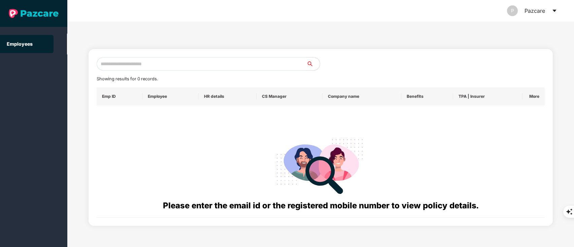
click at [121, 65] on input "text" at bounding box center [202, 63] width 210 height 13
type input "*"
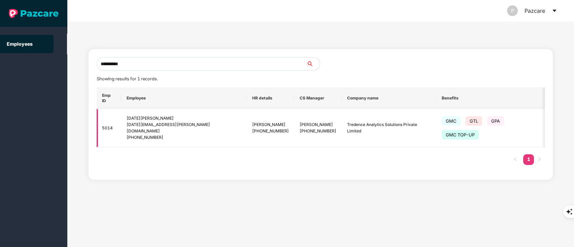
scroll to position [0, 22]
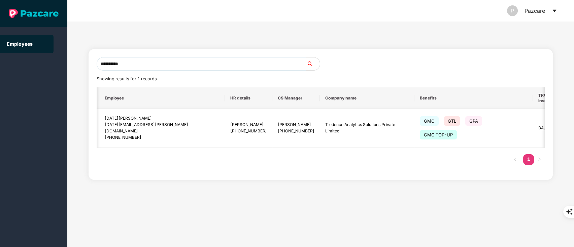
click at [116, 129] on div "[DATE][EMAIL_ADDRESS][PERSON_NAME][DOMAIN_NAME]" at bounding box center [161, 128] width 115 height 13
drag, startPoint x: 165, startPoint y: 127, endPoint x: 105, endPoint y: 125, distance: 59.9
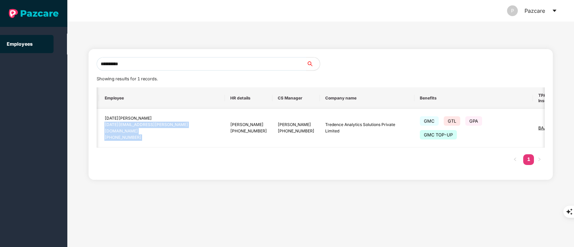
click at [105, 125] on tr "5014 [DATE][PERSON_NAME] [PERSON_NAME][EMAIL_ADDRESS][PERSON_NAME][DOMAIN_NAME]…" at bounding box center [335, 128] width 521 height 39
click at [105, 125] on div "[DATE][EMAIL_ADDRESS][PERSON_NAME][DOMAIN_NAME]" at bounding box center [161, 128] width 115 height 13
drag, startPoint x: 102, startPoint y: 128, endPoint x: 163, endPoint y: 129, distance: 60.6
click at [163, 129] on td "[DATE][PERSON_NAME] [PERSON_NAME][EMAIL_ADDRESS][PERSON_NAME][DOMAIN_NAME] [PHO…" at bounding box center [162, 128] width 126 height 39
copy div "[DATE][EMAIL_ADDRESS][PERSON_NAME][DOMAIN_NAME]"
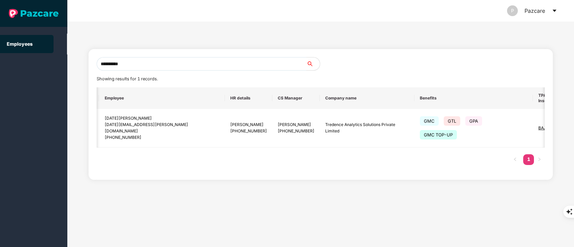
click at [132, 63] on input "**********" at bounding box center [202, 63] width 210 height 13
type input "*"
paste input "**********"
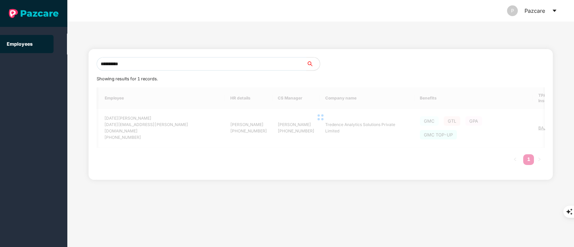
scroll to position [0, 0]
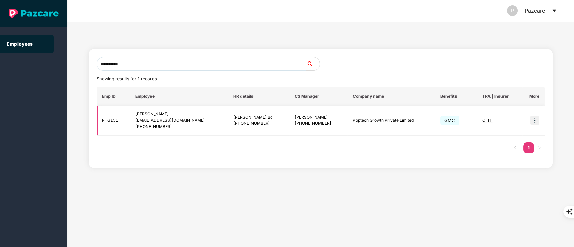
type input "**********"
click at [533, 121] on img at bounding box center [534, 120] width 9 height 9
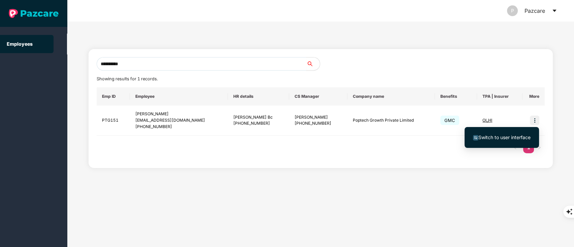
click at [515, 139] on span "Switch to user interface" at bounding box center [504, 138] width 52 height 6
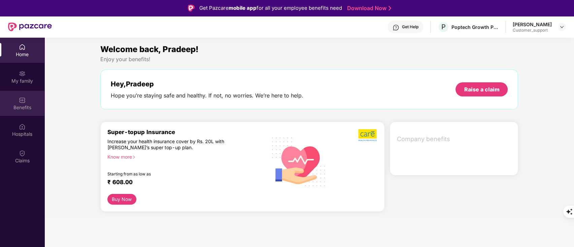
click at [25, 103] on img at bounding box center [22, 100] width 7 height 7
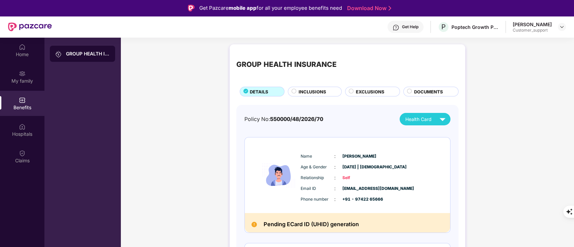
click at [403, 22] on div "Get Help" at bounding box center [405, 27] width 36 height 12
click at [420, 26] on div "Get Help" at bounding box center [405, 27] width 36 height 12
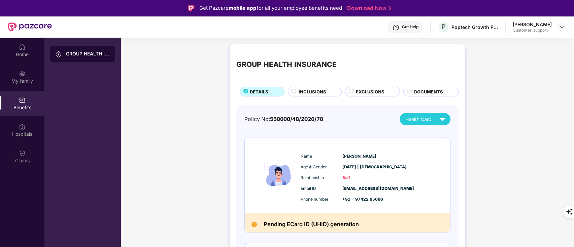
click at [402, 26] on div "Get Help" at bounding box center [410, 26] width 16 height 5
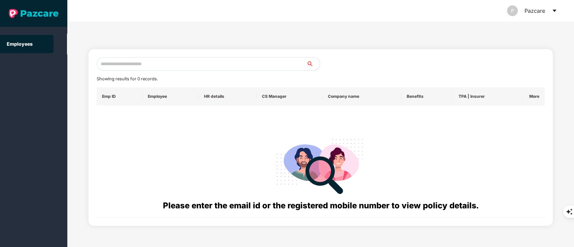
click at [127, 63] on input "text" at bounding box center [202, 63] width 210 height 13
paste input "**********"
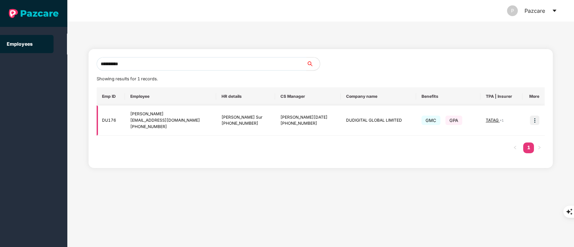
type input "**********"
click at [535, 116] on img at bounding box center [534, 120] width 9 height 9
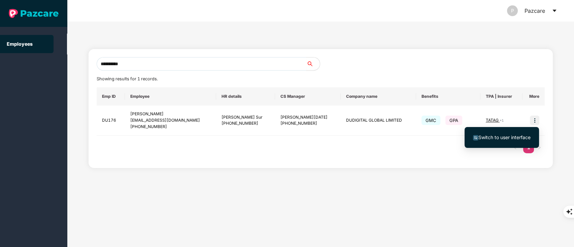
click at [517, 133] on li "Switch to user interface" at bounding box center [502, 138] width 74 height 14
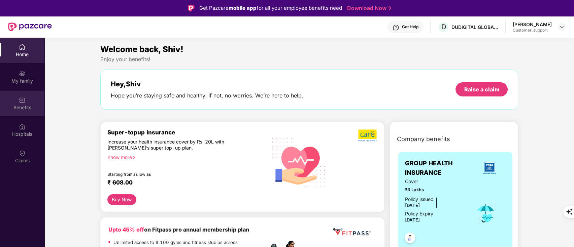
click at [22, 104] on div "Benefits" at bounding box center [22, 107] width 44 height 7
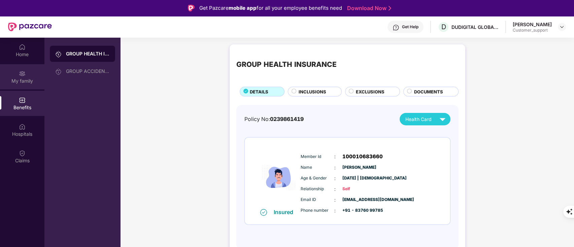
click at [29, 74] on div "My family" at bounding box center [22, 76] width 44 height 25
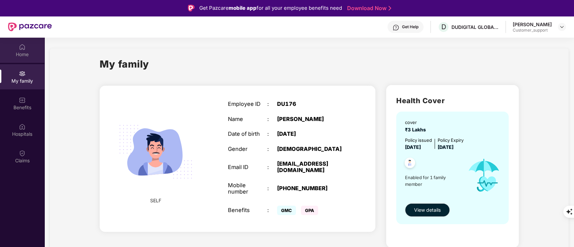
click at [19, 46] on img at bounding box center [22, 47] width 7 height 7
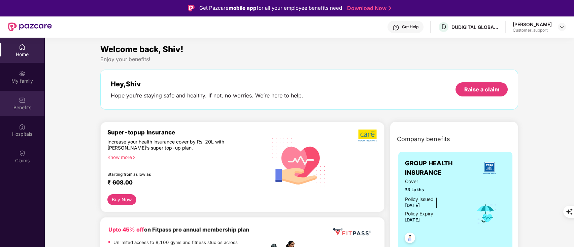
click at [20, 112] on div "Benefits" at bounding box center [22, 103] width 44 height 25
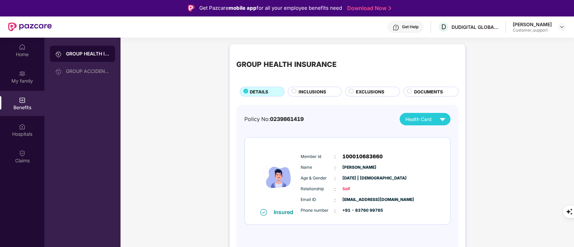
click at [315, 98] on div "GROUP HEALTH INSURANCE DETAILS INCLUSIONS EXCLUSIONS DOCUMENTS Policy No: 02398…" at bounding box center [348, 150] width 236 height 212
click at [314, 92] on span "INCLUSIONS" at bounding box center [313, 92] width 28 height 7
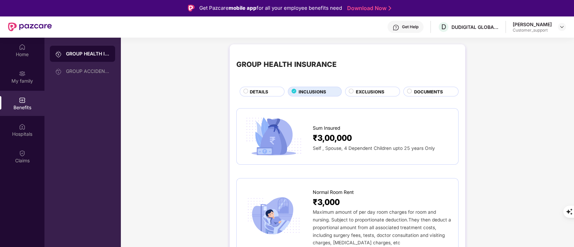
click at [364, 88] on div "EXCLUSIONS" at bounding box center [372, 92] width 55 height 10
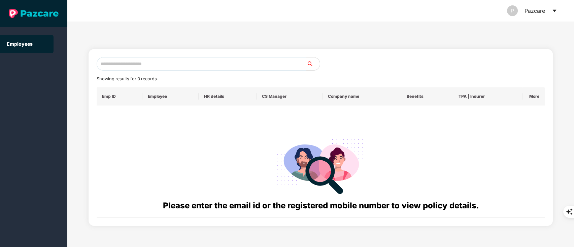
click at [128, 63] on input "text" at bounding box center [202, 63] width 210 height 13
paste input "**********"
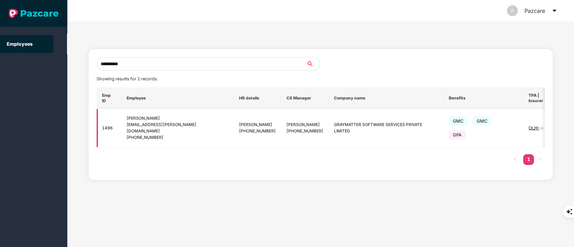
type input "**********"
click at [570, 124] on img at bounding box center [574, 128] width 9 height 9
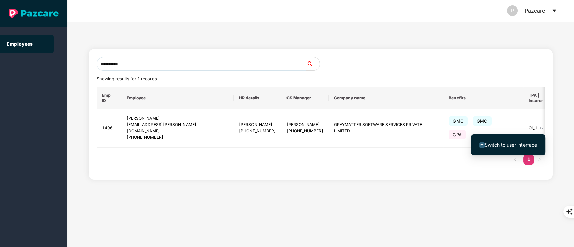
click at [521, 141] on span "Switch to user interface" at bounding box center [508, 144] width 58 height 7
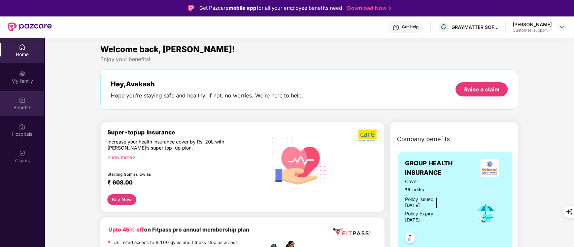
click at [23, 99] on img at bounding box center [22, 100] width 7 height 7
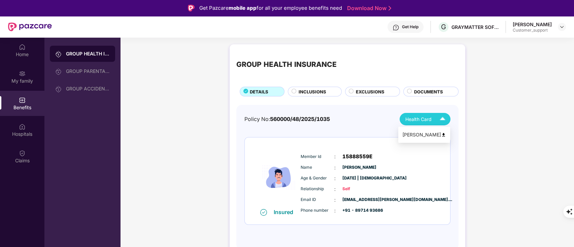
click at [443, 134] on img at bounding box center [443, 135] width 5 height 5
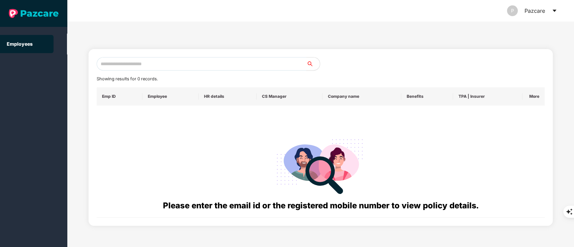
click at [137, 67] on input "text" at bounding box center [202, 63] width 210 height 13
paste input "**********"
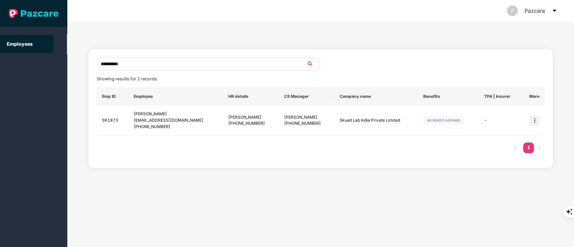
click at [132, 65] on input "**********" at bounding box center [202, 63] width 210 height 13
type input "*"
paste input "**********"
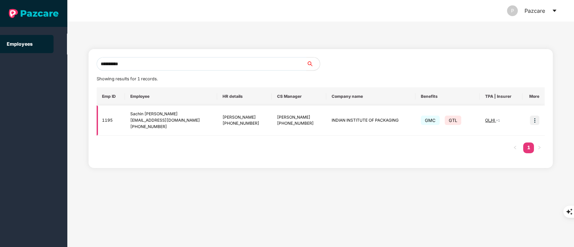
type input "**********"
click at [537, 122] on img at bounding box center [534, 120] width 9 height 9
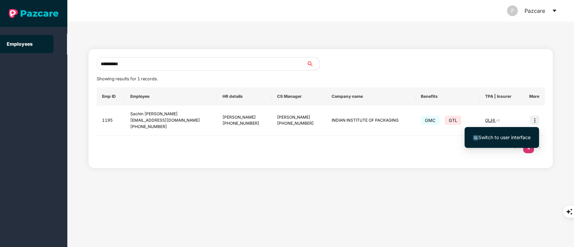
click at [517, 137] on span "Switch to user interface" at bounding box center [504, 138] width 52 height 6
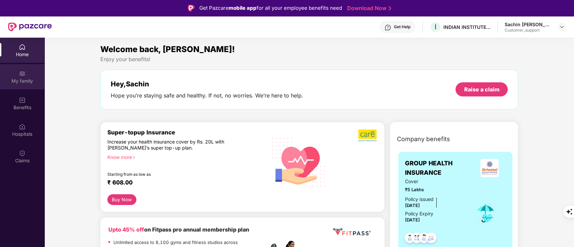
click at [24, 78] on div "My family" at bounding box center [22, 81] width 44 height 7
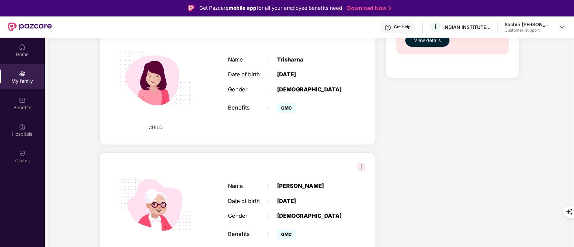
scroll to position [348, 0]
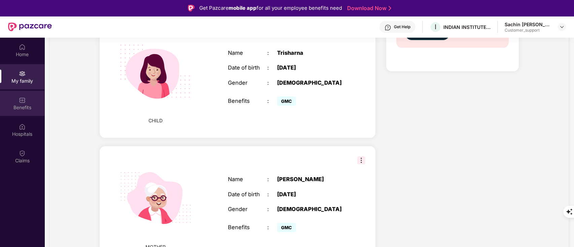
click at [27, 99] on div "Benefits" at bounding box center [22, 103] width 44 height 25
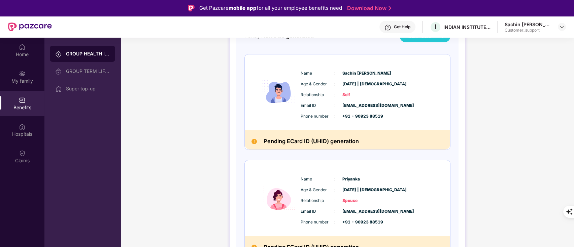
scroll to position [0, 0]
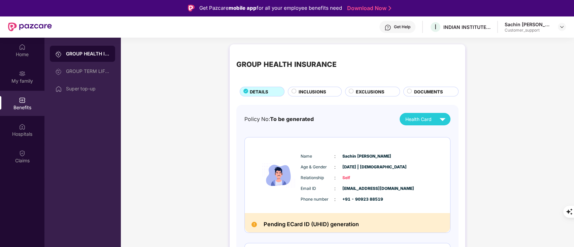
click at [301, 90] on span "INCLUSIONS" at bounding box center [313, 92] width 28 height 7
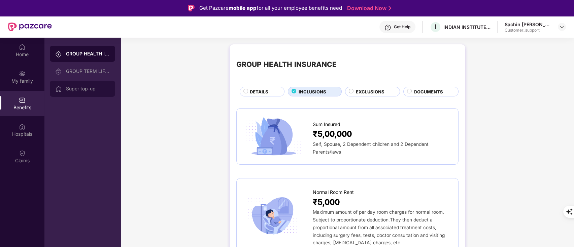
click at [62, 93] on div "Super top-up" at bounding box center [82, 89] width 65 height 16
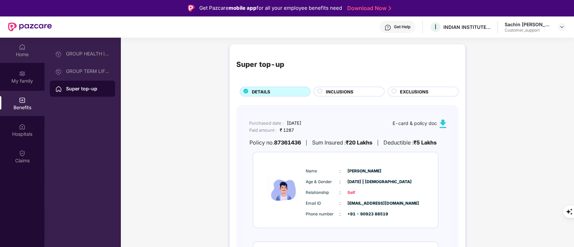
click at [21, 44] on img at bounding box center [22, 47] width 7 height 7
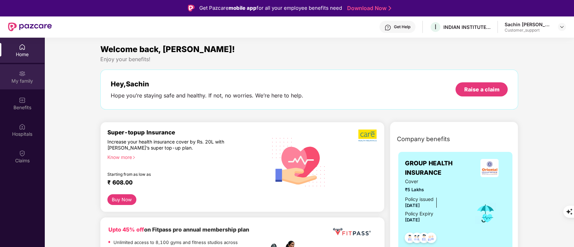
click at [24, 79] on div "My family" at bounding box center [22, 81] width 44 height 7
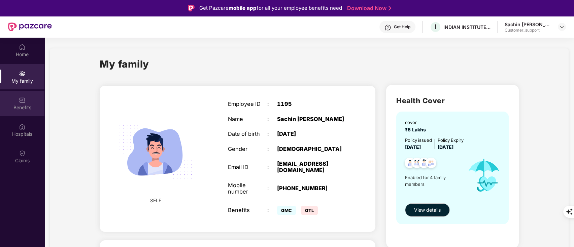
click at [25, 101] on img at bounding box center [22, 100] width 7 height 7
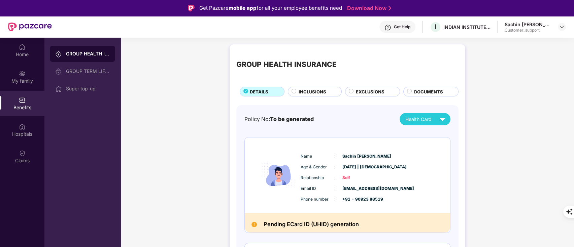
click at [320, 93] on span "INCLUSIONS" at bounding box center [313, 92] width 28 height 7
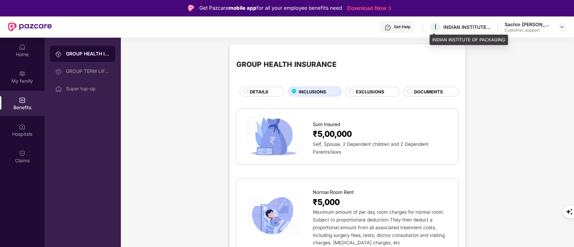
click at [464, 24] on div "INDIAN INSTITUTE OF PACKAGING" at bounding box center [466, 27] width 47 height 6
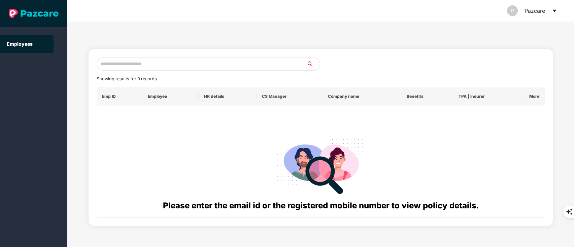
click at [157, 57] on input "text" at bounding box center [202, 63] width 210 height 13
paste input "**********"
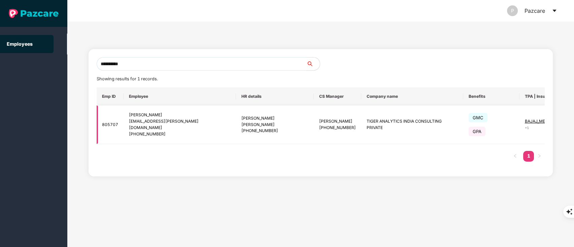
type input "**********"
click at [569, 120] on img at bounding box center [573, 124] width 9 height 9
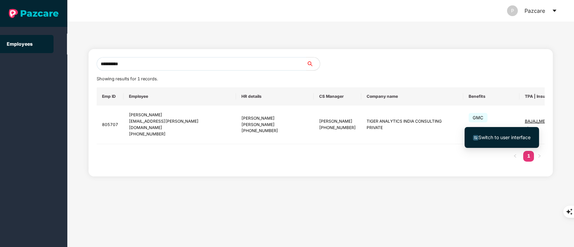
click at [499, 137] on span "Switch to user interface" at bounding box center [504, 138] width 52 height 6
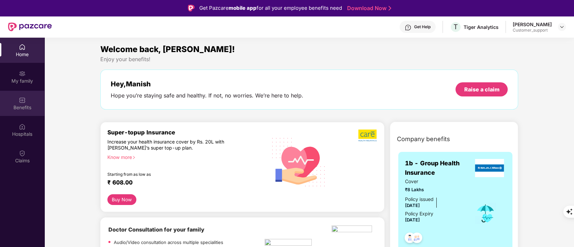
click at [23, 101] on img at bounding box center [22, 100] width 7 height 7
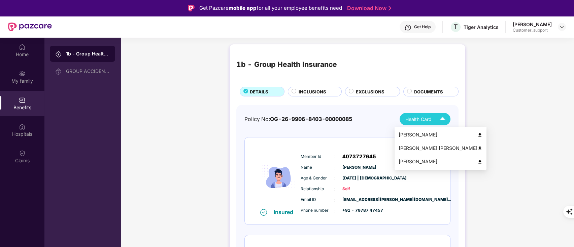
click at [442, 118] on img at bounding box center [443, 119] width 12 height 12
click at [477, 160] on img at bounding box center [479, 162] width 5 height 5
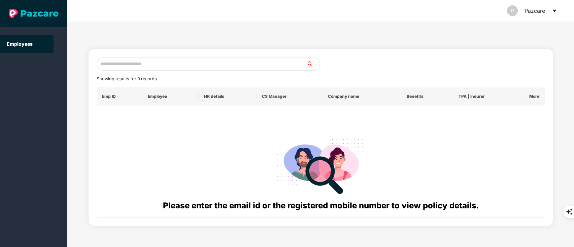
click at [154, 67] on input "text" at bounding box center [202, 63] width 210 height 13
paste input "**********"
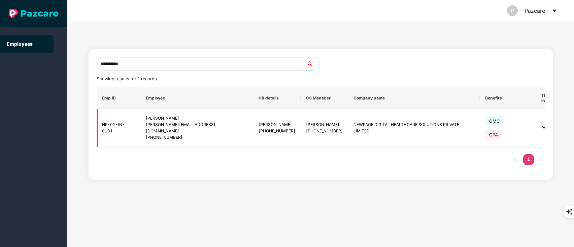
type input "**********"
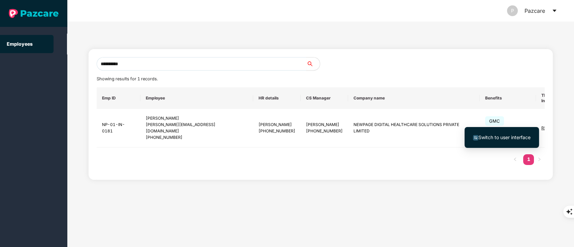
click at [509, 133] on li "Switch to user interface" at bounding box center [502, 138] width 74 height 14
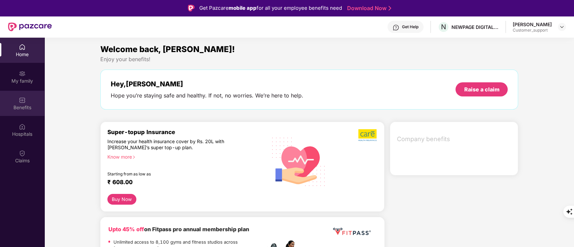
click at [29, 112] on div "Benefits" at bounding box center [22, 103] width 44 height 25
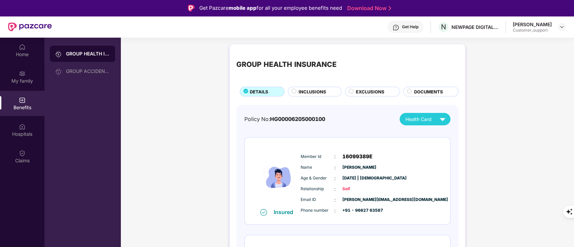
click at [370, 93] on span "EXCLUSIONS" at bounding box center [370, 92] width 29 height 7
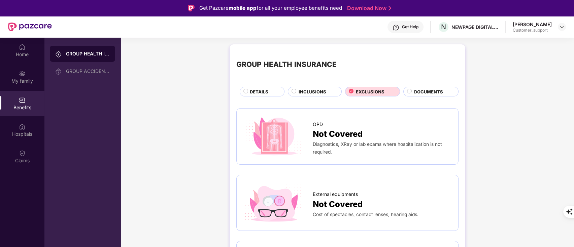
click at [315, 96] on div "INCLUSIONS" at bounding box center [316, 93] width 43 height 8
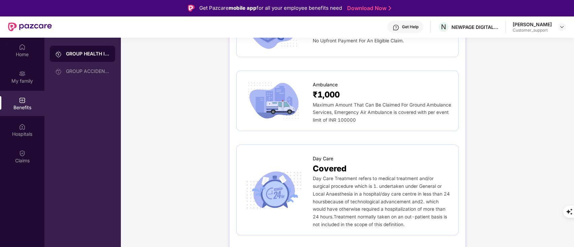
scroll to position [605, 0]
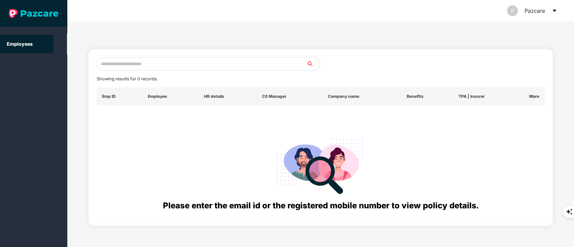
click at [113, 65] on input "text" at bounding box center [202, 63] width 210 height 13
paste input "**********"
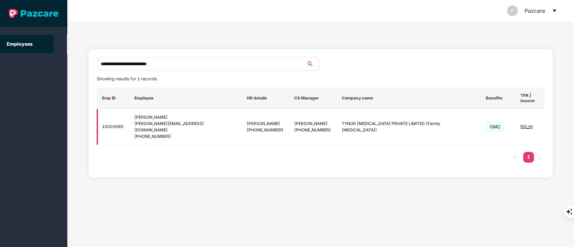
type input "**********"
click at [561, 124] on img at bounding box center [565, 127] width 9 height 9
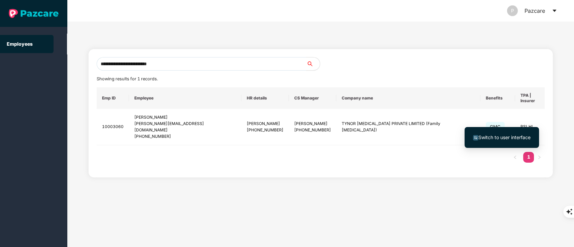
click at [507, 142] on li "Switch to user interface" at bounding box center [502, 138] width 74 height 14
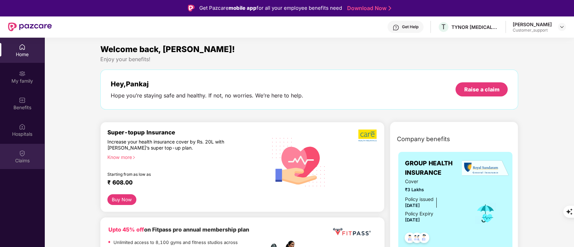
click at [26, 163] on div "Claims" at bounding box center [22, 161] width 44 height 7
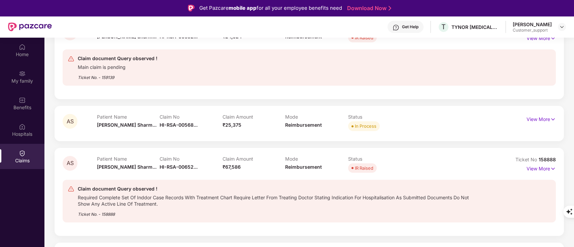
scroll to position [38, 0]
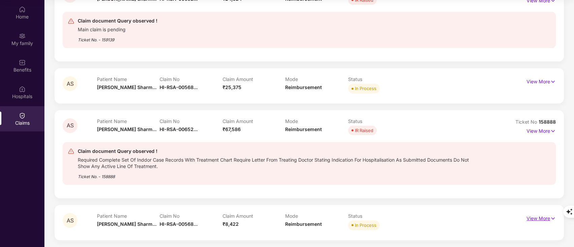
click at [539, 217] on p "View More" at bounding box center [540, 217] width 29 height 9
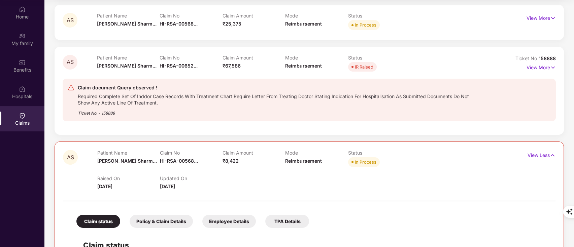
scroll to position [165, 0]
drag, startPoint x: 538, startPoint y: 60, endPoint x: 555, endPoint y: 62, distance: 17.0
click at [555, 62] on div "Ticket No 158888" at bounding box center [535, 59] width 40 height 7
copy span "158888"
click at [541, 64] on p "View More" at bounding box center [540, 67] width 29 height 9
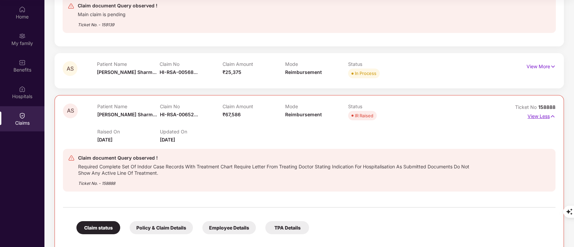
scroll to position [116, 0]
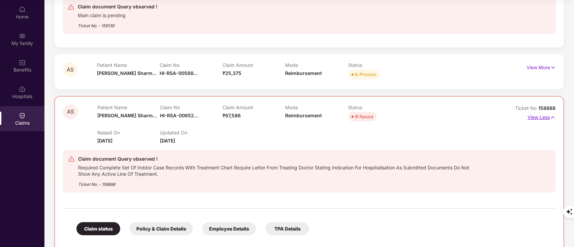
click at [541, 64] on p "View More" at bounding box center [540, 66] width 29 height 9
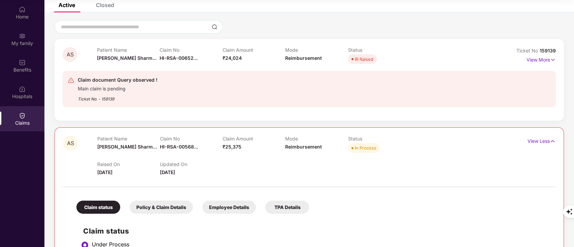
scroll to position [42, 0]
click at [541, 62] on p "View More" at bounding box center [540, 60] width 29 height 9
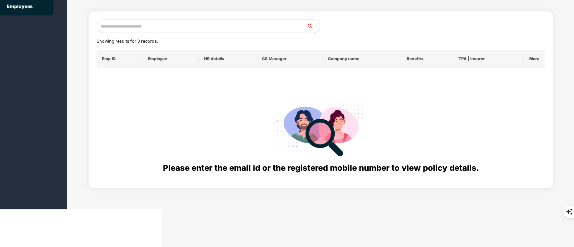
scroll to position [0, 0]
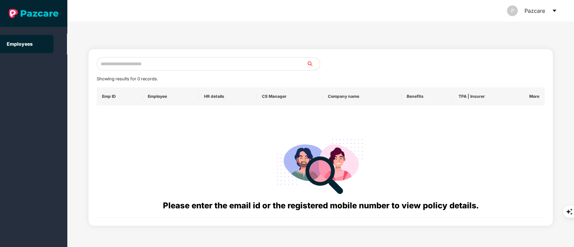
drag, startPoint x: 101, startPoint y: 58, endPoint x: 113, endPoint y: 67, distance: 14.7
click at [113, 67] on input "text" at bounding box center [202, 63] width 210 height 13
paste input "**********"
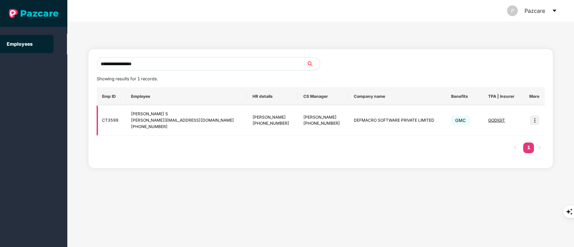
type input "**********"
click at [536, 117] on img at bounding box center [534, 120] width 9 height 9
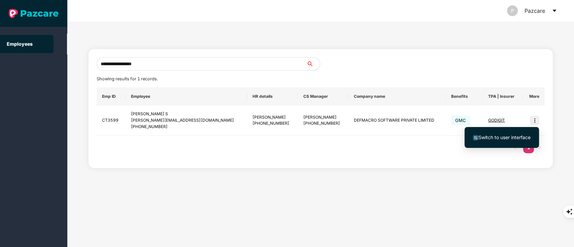
click at [496, 142] on li "Switch to user interface" at bounding box center [502, 138] width 74 height 14
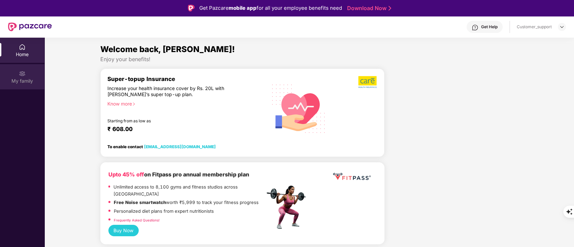
click at [37, 76] on div "My family" at bounding box center [22, 76] width 44 height 25
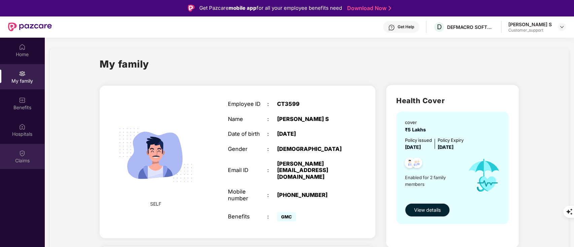
click at [19, 157] on div "Claims" at bounding box center [22, 156] width 44 height 25
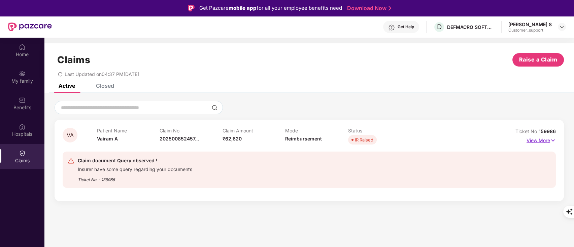
click at [544, 142] on p "View More" at bounding box center [540, 139] width 29 height 9
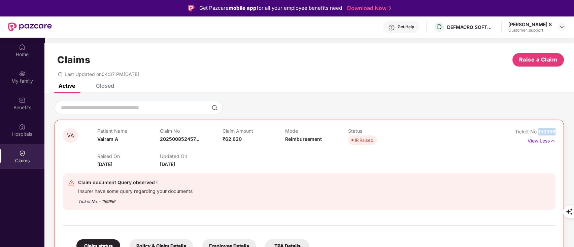
drag, startPoint x: 538, startPoint y: 132, endPoint x: 560, endPoint y: 133, distance: 22.6
copy span "159986"
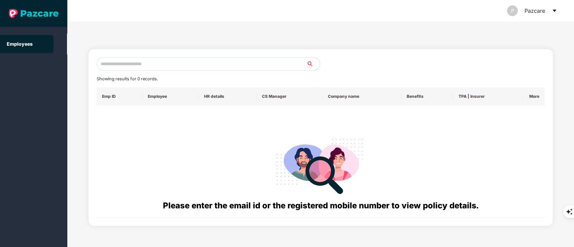
click at [109, 69] on input "text" at bounding box center [202, 63] width 210 height 13
paste input "**********"
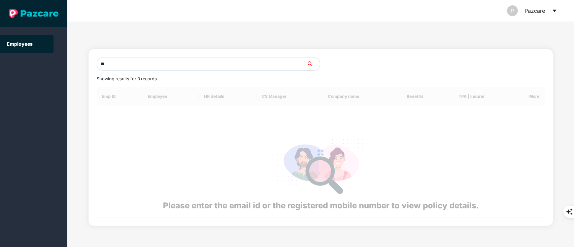
type input "*"
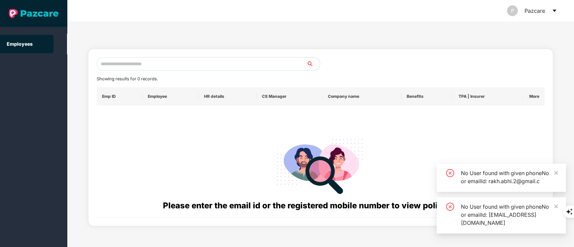
paste input "**********"
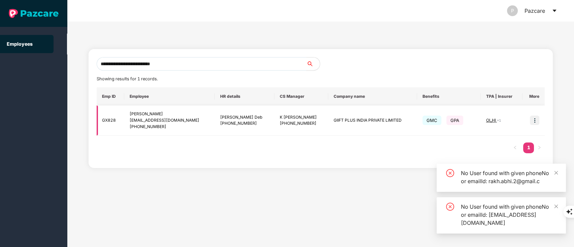
type input "**********"
click at [534, 120] on img at bounding box center [534, 120] width 9 height 9
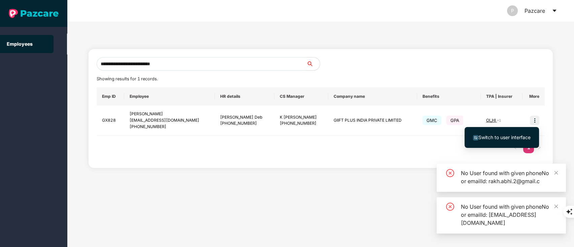
click at [508, 138] on span "Switch to user interface" at bounding box center [504, 138] width 52 height 6
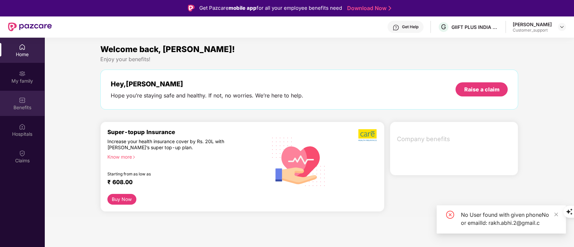
click at [28, 103] on div "Benefits" at bounding box center [22, 103] width 44 height 25
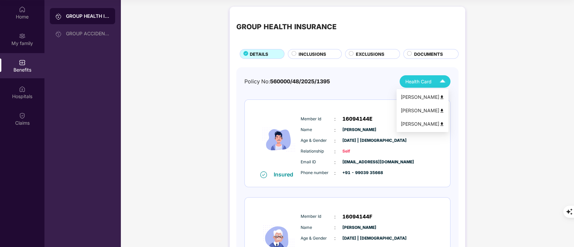
click at [444, 96] on img at bounding box center [441, 97] width 5 height 5
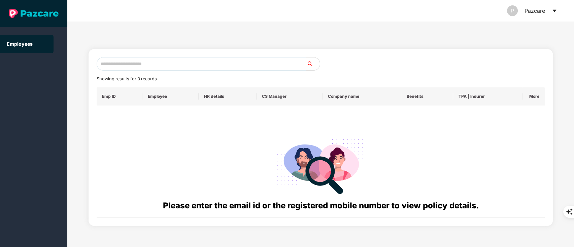
click at [135, 61] on input "text" at bounding box center [202, 63] width 210 height 13
paste input "**********"
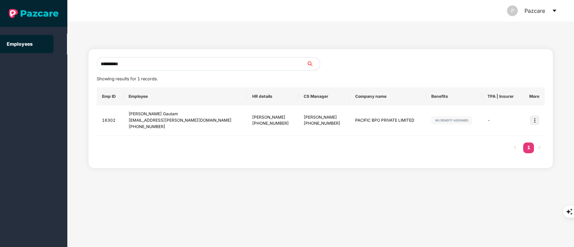
type input "**********"
drag, startPoint x: 133, startPoint y: 112, endPoint x: 178, endPoint y: 122, distance: 46.0
click at [178, 122] on div "[PERSON_NAME] Gautam [EMAIL_ADDRESS][PERSON_NAME][DOMAIN_NAME] [PHONE_NUMBER]" at bounding box center [185, 120] width 113 height 19
click at [178, 122] on div "[EMAIL_ADDRESS][PERSON_NAME][DOMAIN_NAME]" at bounding box center [185, 120] width 113 height 6
drag, startPoint x: 129, startPoint y: 115, endPoint x: 184, endPoint y: 131, distance: 56.9
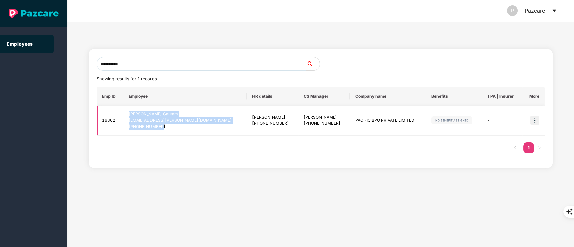
click at [184, 131] on td "[PERSON_NAME] Gautam [EMAIL_ADDRESS][PERSON_NAME][DOMAIN_NAME] [PHONE_NUMBER]" at bounding box center [185, 121] width 124 height 30
copy div "[PERSON_NAME] Gautam [EMAIL_ADDRESS][PERSON_NAME][DOMAIN_NAME] [PHONE_NUMBER]"
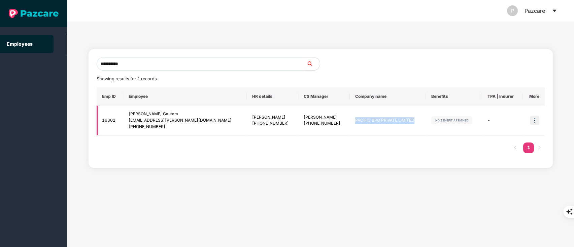
drag, startPoint x: 330, startPoint y: 122, endPoint x: 399, endPoint y: 118, distance: 68.7
click at [399, 118] on td "PACIFIC BPO PRIVATE LIMITED" at bounding box center [388, 121] width 76 height 30
copy td "PACIFIC BPO PRIVATE LIMITED"
click at [538, 123] on img at bounding box center [534, 120] width 9 height 9
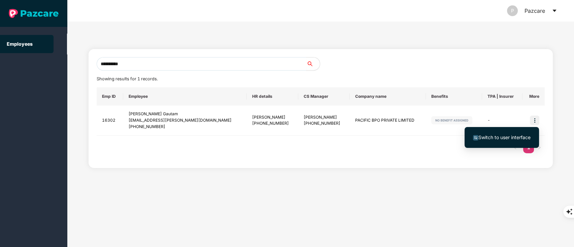
click at [508, 138] on span "Switch to user interface" at bounding box center [504, 138] width 52 height 6
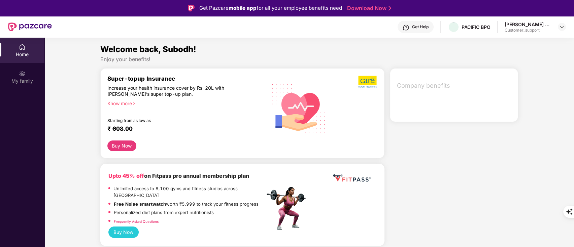
click at [417, 21] on div "Get Help" at bounding box center [416, 27] width 36 height 12
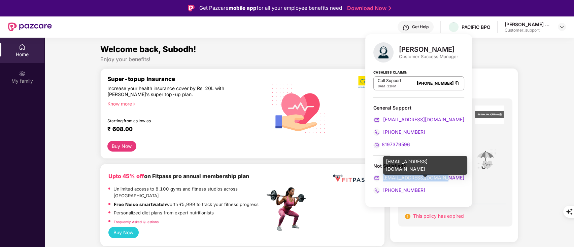
copy span "[EMAIL_ADDRESS][DOMAIN_NAME]"
drag, startPoint x: 443, startPoint y: 178, endPoint x: 384, endPoint y: 178, distance: 59.6
click at [384, 178] on div "[EMAIL_ADDRESS][DOMAIN_NAME]" at bounding box center [418, 177] width 91 height 7
